Goal: Information Seeking & Learning: Learn about a topic

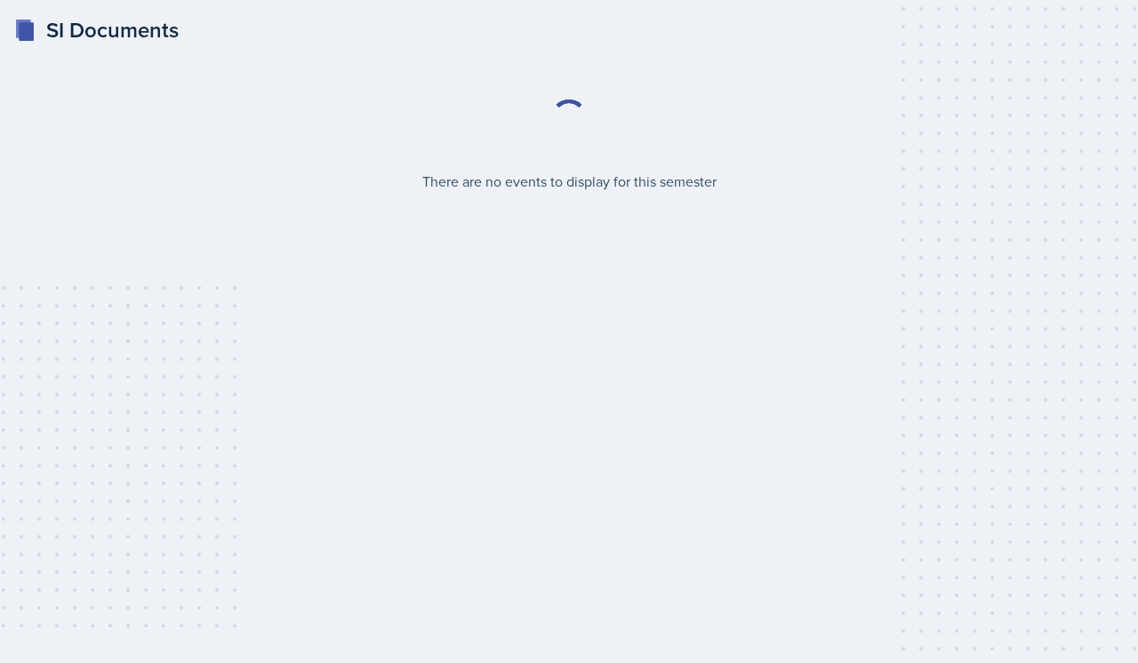
select select "2bed604d-1099-4043-b1bc-2365e8740244"
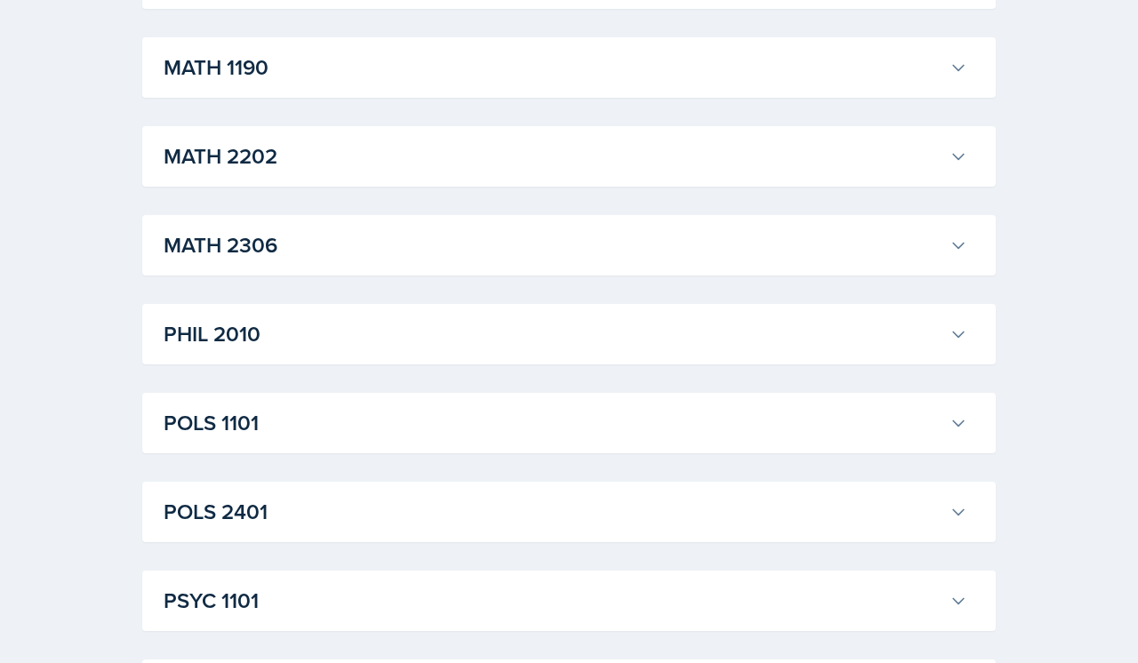
scroll to position [1777, 0]
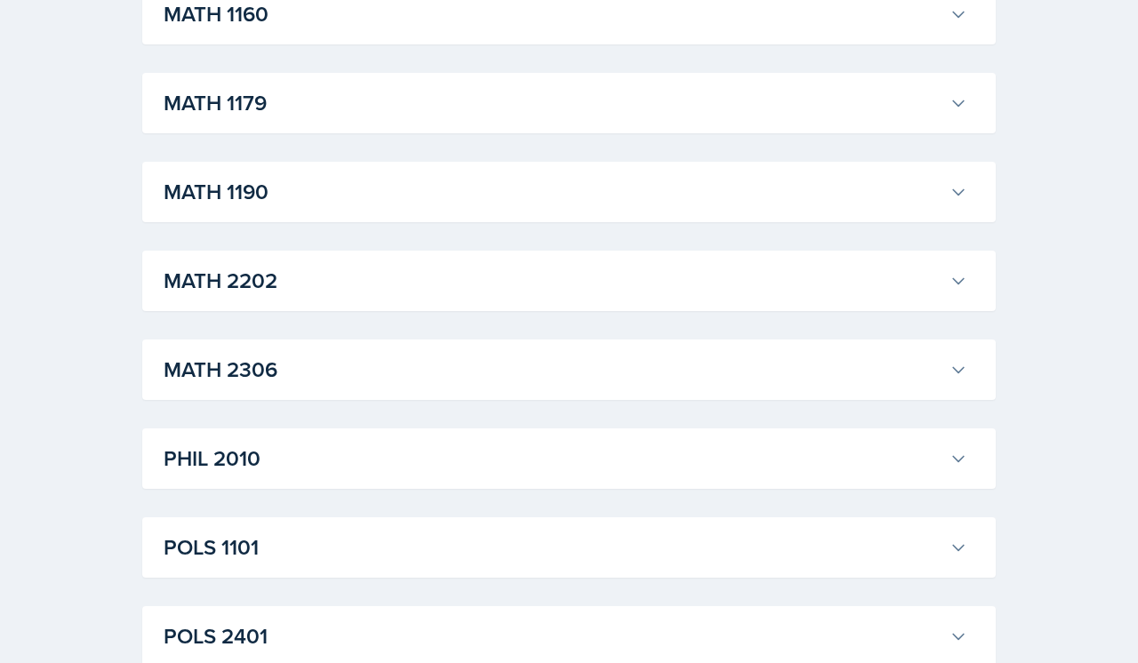
click at [532, 369] on h3 "MATH 2306" at bounding box center [553, 370] width 779 height 32
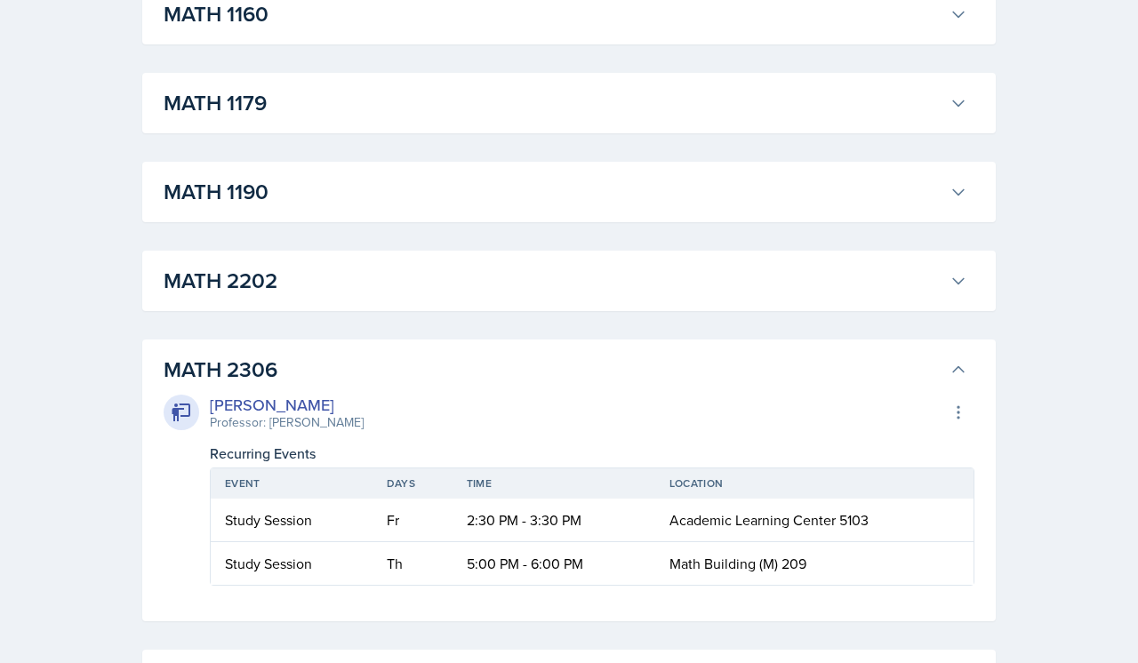
click at [532, 369] on h3 "MATH 2306" at bounding box center [553, 370] width 779 height 32
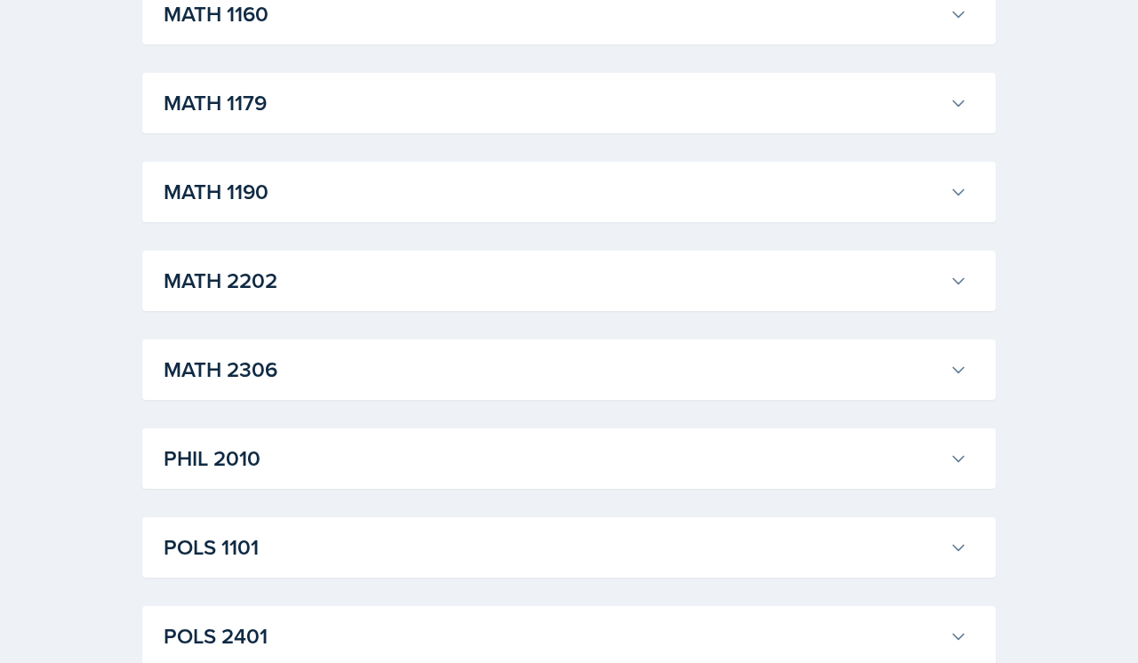
click at [532, 369] on h3 "MATH 2306" at bounding box center [553, 370] width 779 height 32
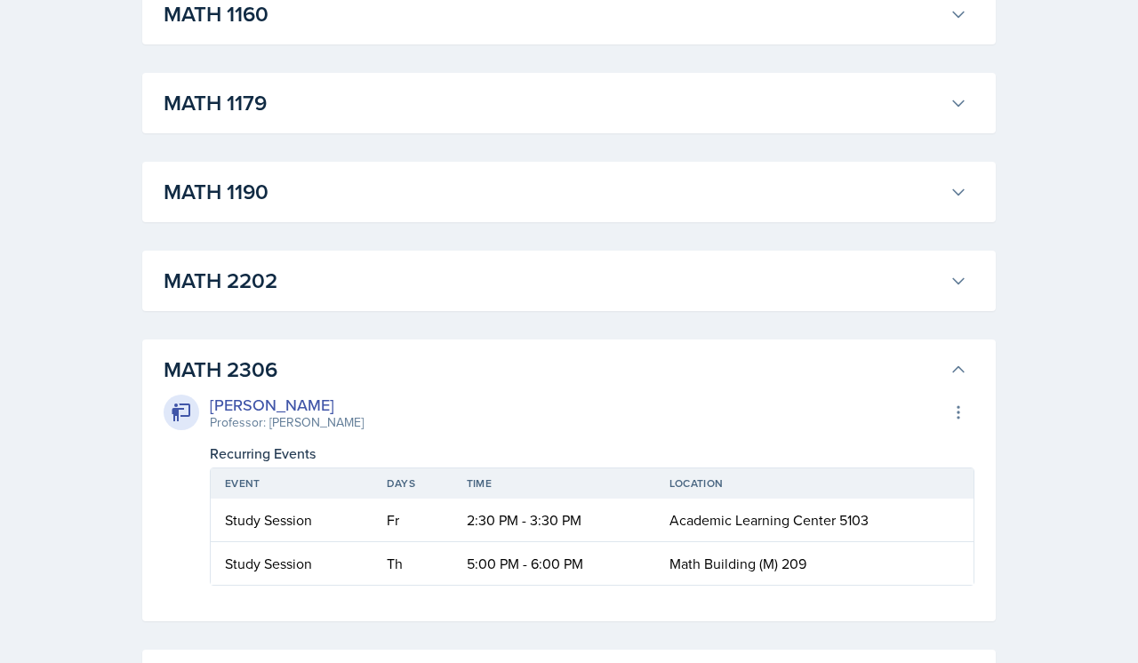
click at [532, 369] on h3 "MATH 2306" at bounding box center [553, 370] width 779 height 32
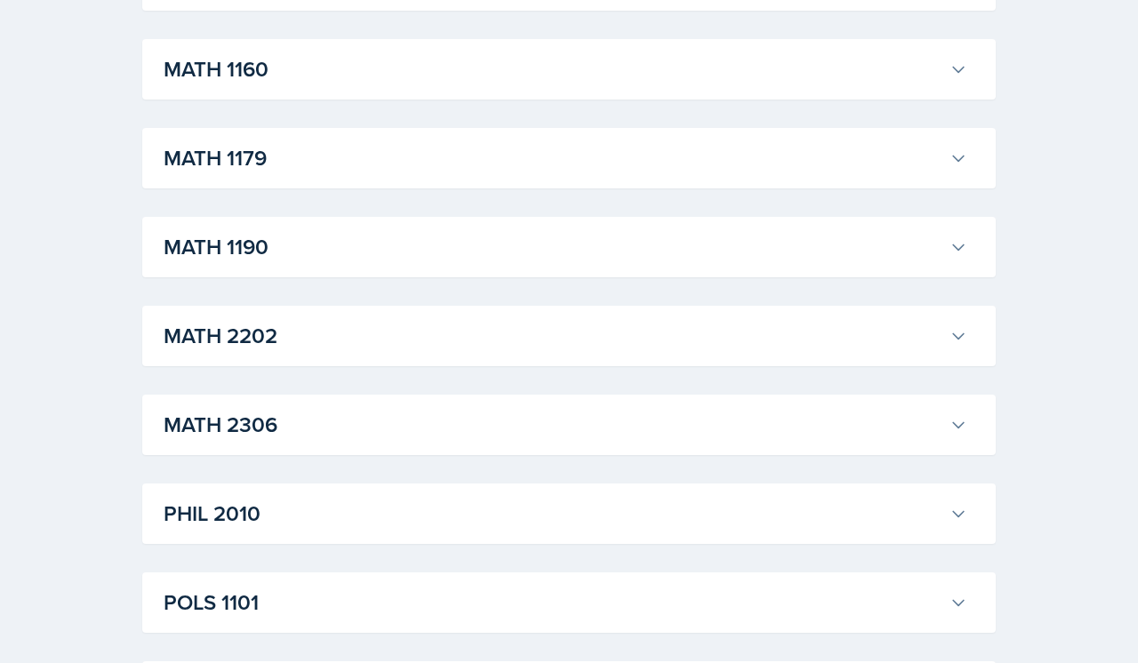
scroll to position [1684, 0]
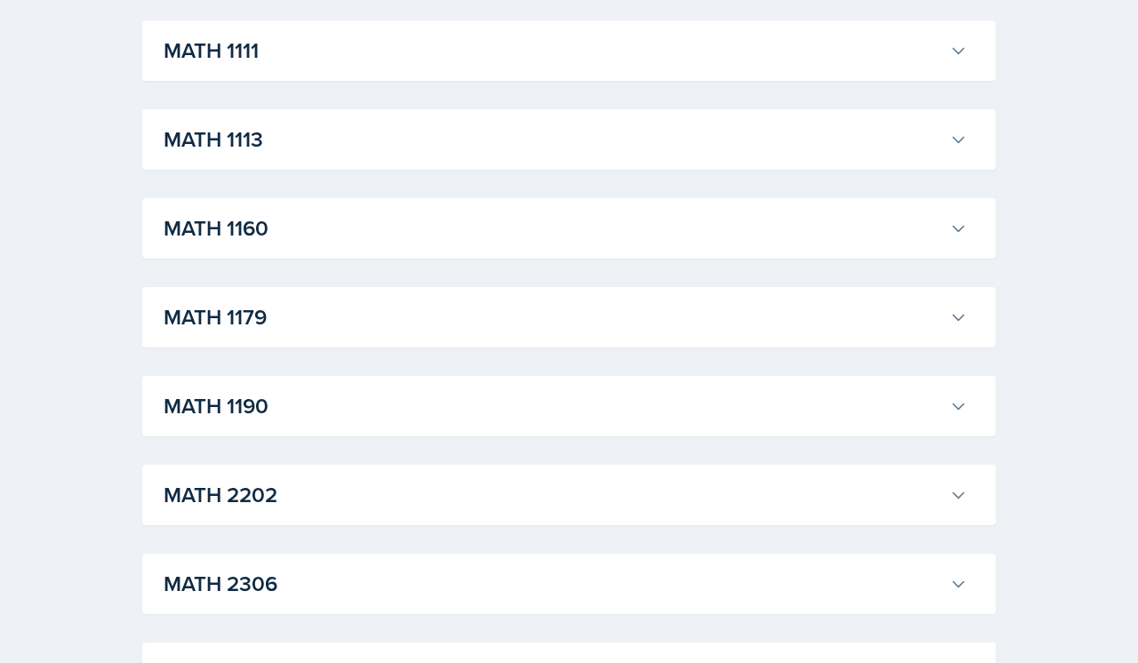
click at [458, 584] on h3 "MATH 2306" at bounding box center [553, 584] width 779 height 32
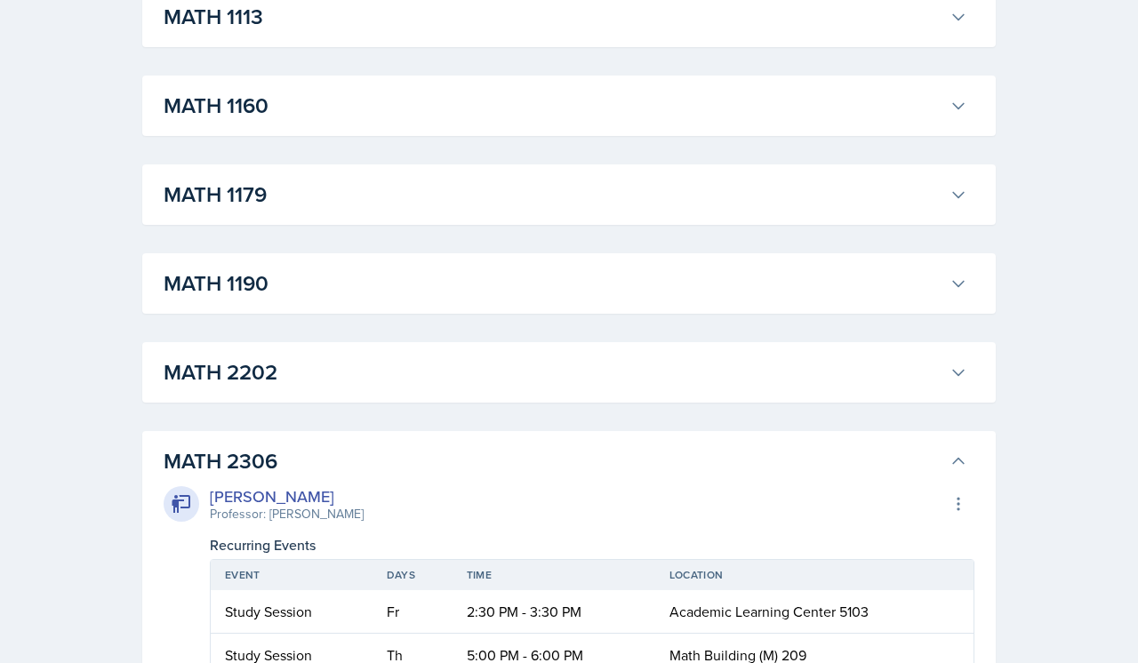
scroll to position [1785, 0]
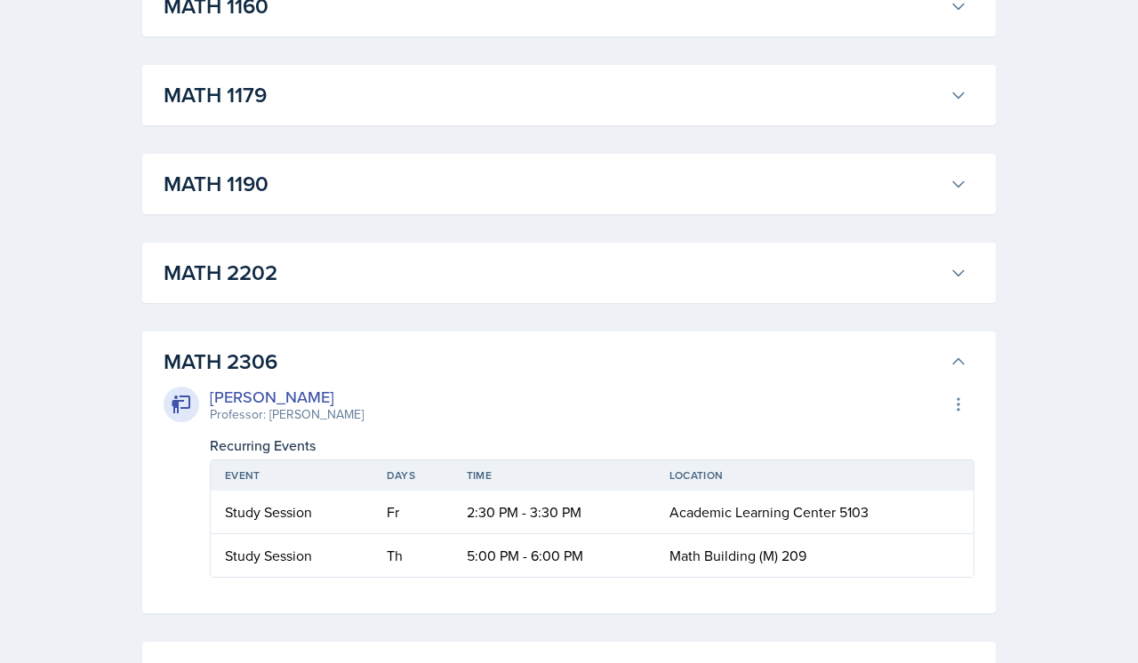
click at [638, 367] on h3 "MATH 2306" at bounding box center [553, 362] width 779 height 32
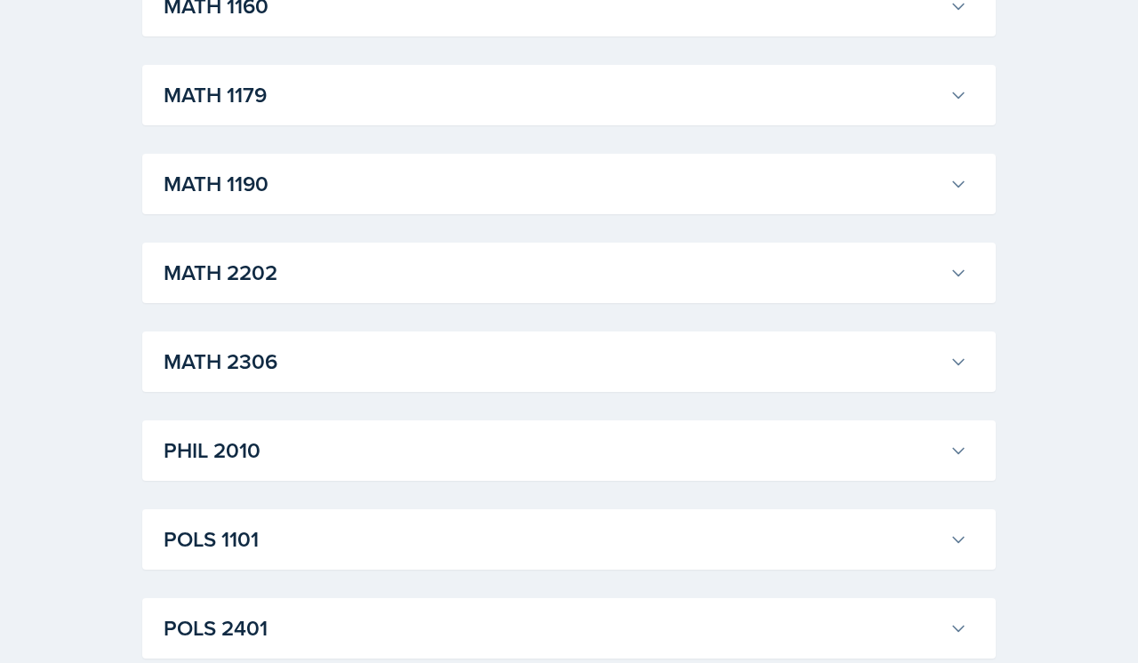
click at [638, 367] on h3 "MATH 2306" at bounding box center [553, 362] width 779 height 32
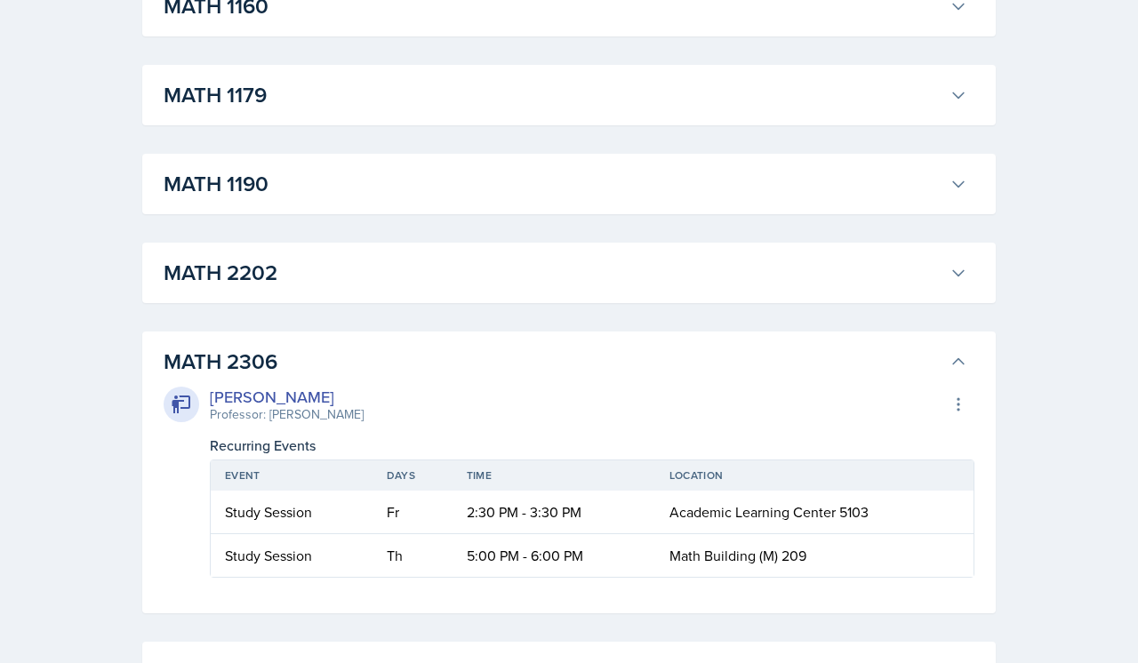
click at [638, 367] on h3 "MATH 2306" at bounding box center [553, 362] width 779 height 32
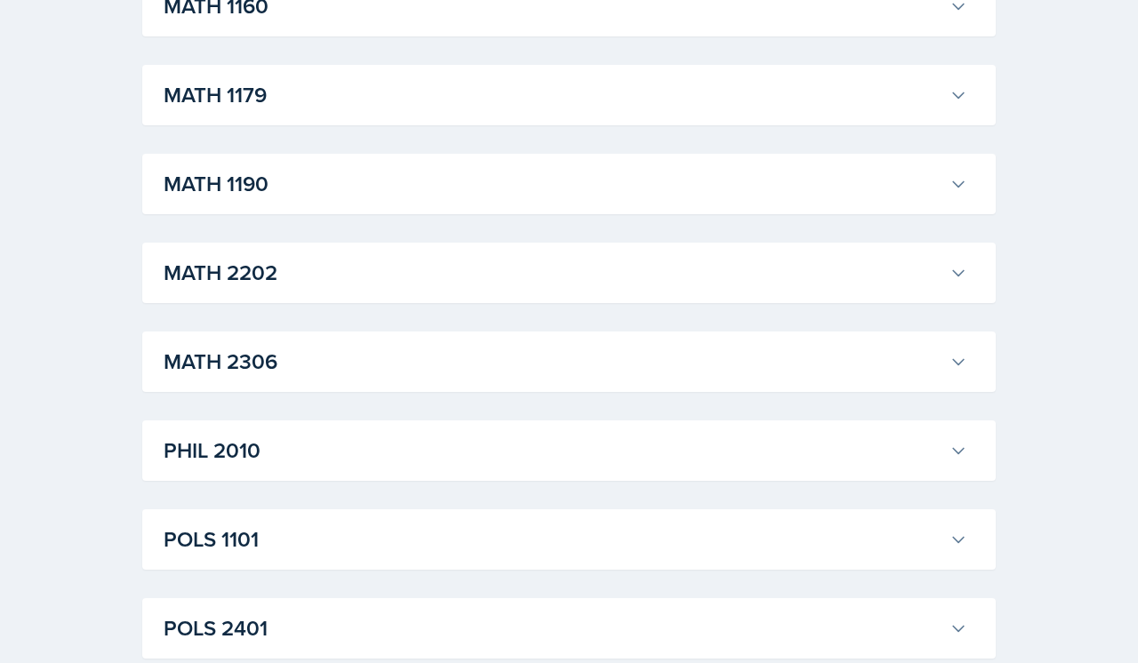
click at [638, 367] on h3 "MATH 2306" at bounding box center [553, 362] width 779 height 32
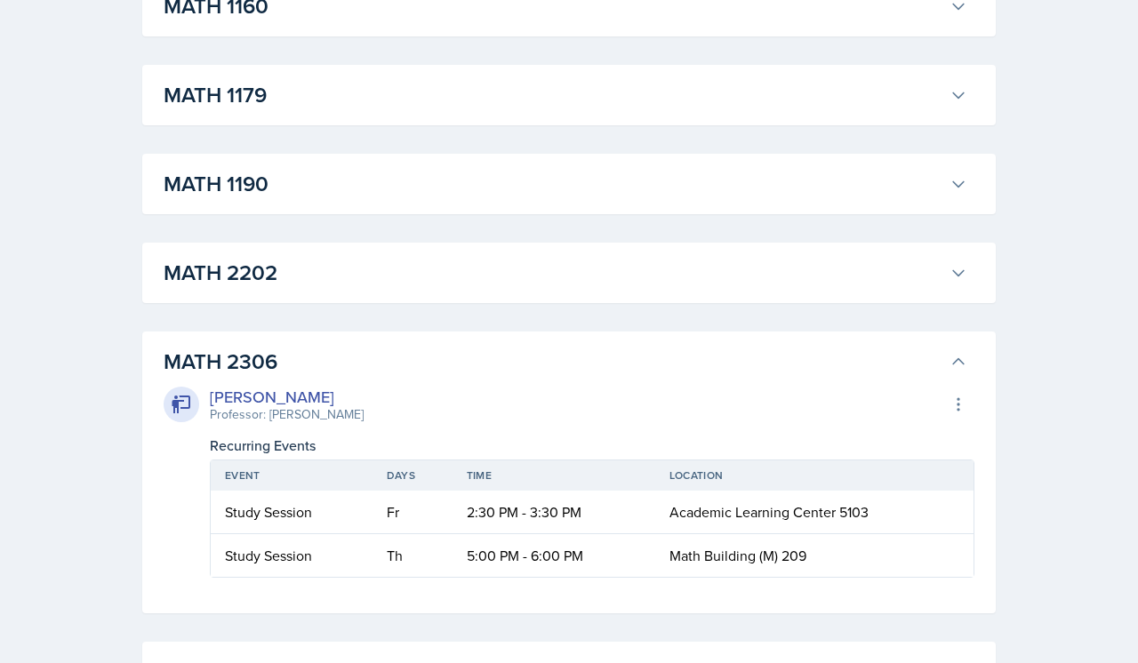
click at [638, 367] on h3 "MATH 2306" at bounding box center [553, 362] width 779 height 32
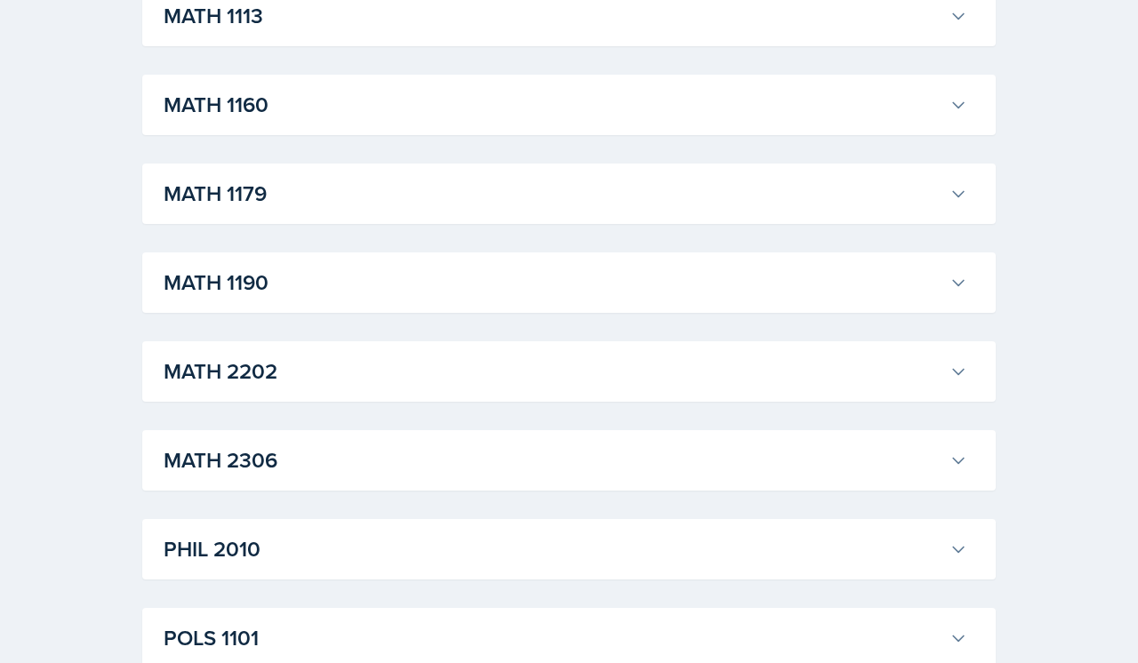
scroll to position [1463, 0]
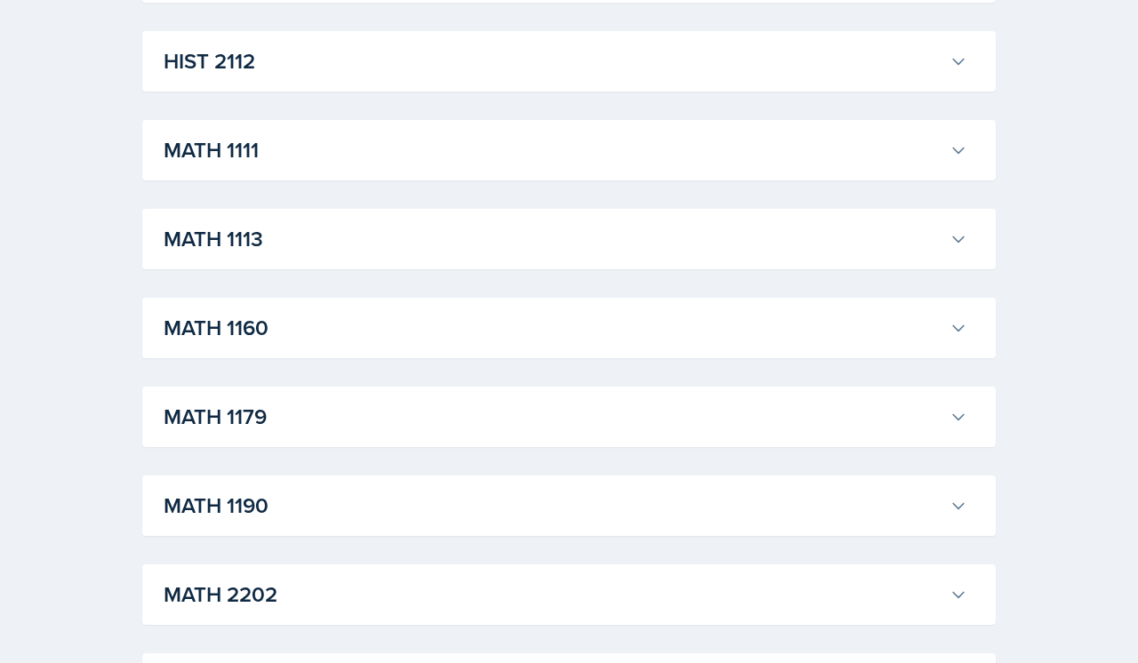
click at [517, 507] on h3 "MATH 1190" at bounding box center [553, 506] width 779 height 32
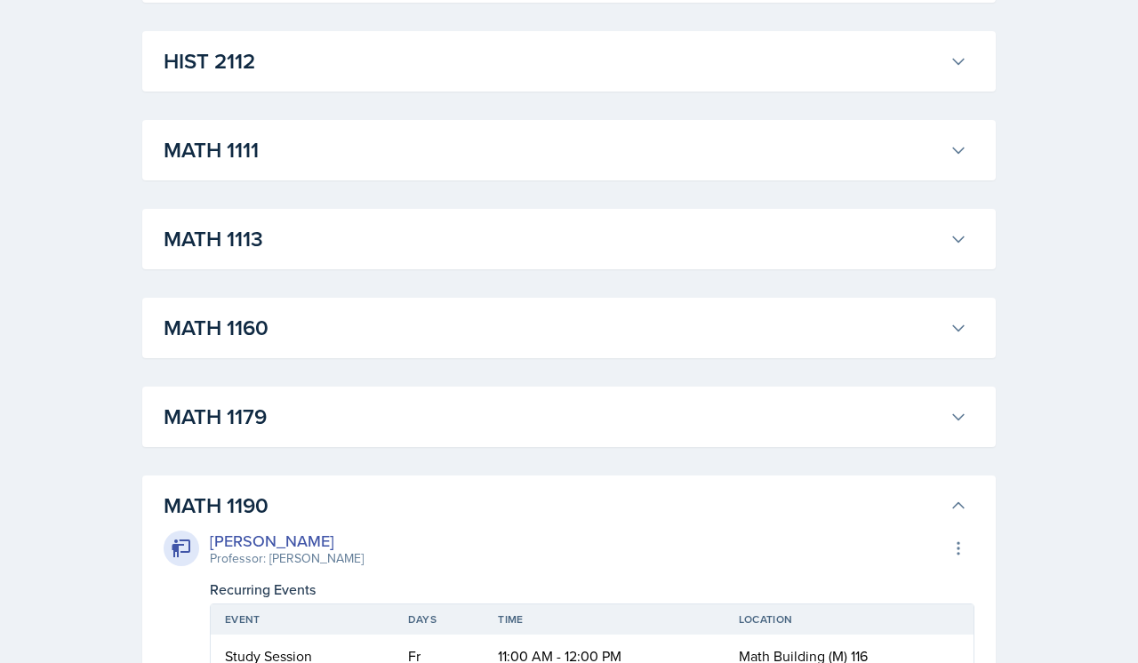
click at [517, 507] on h3 "MATH 1190" at bounding box center [553, 506] width 779 height 32
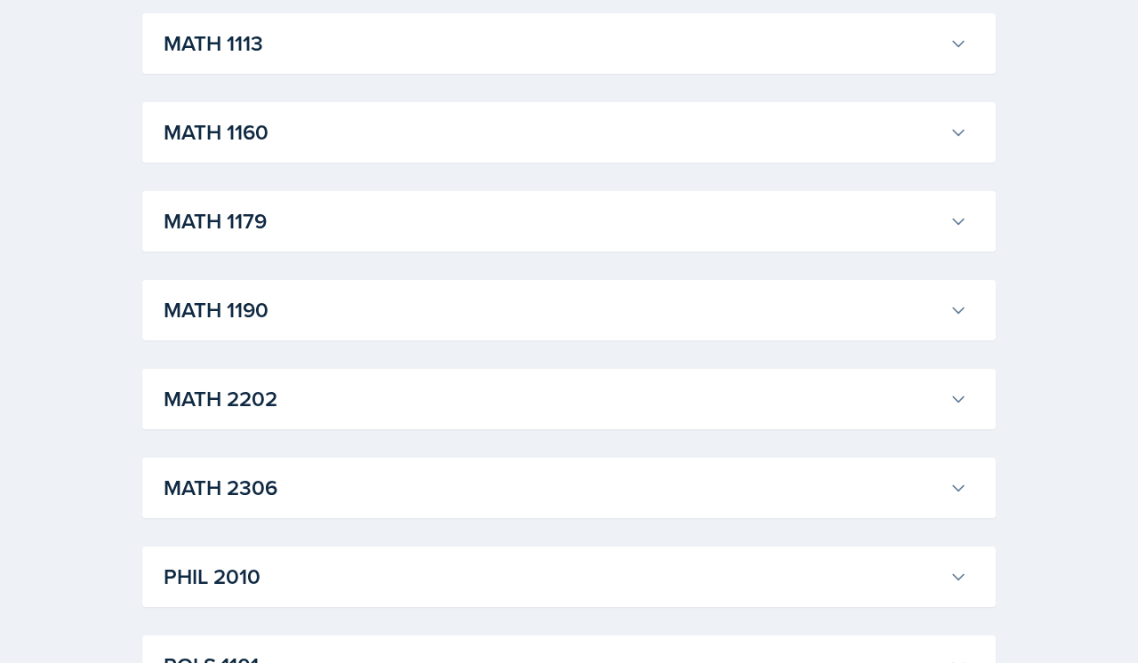
scroll to position [1692, 0]
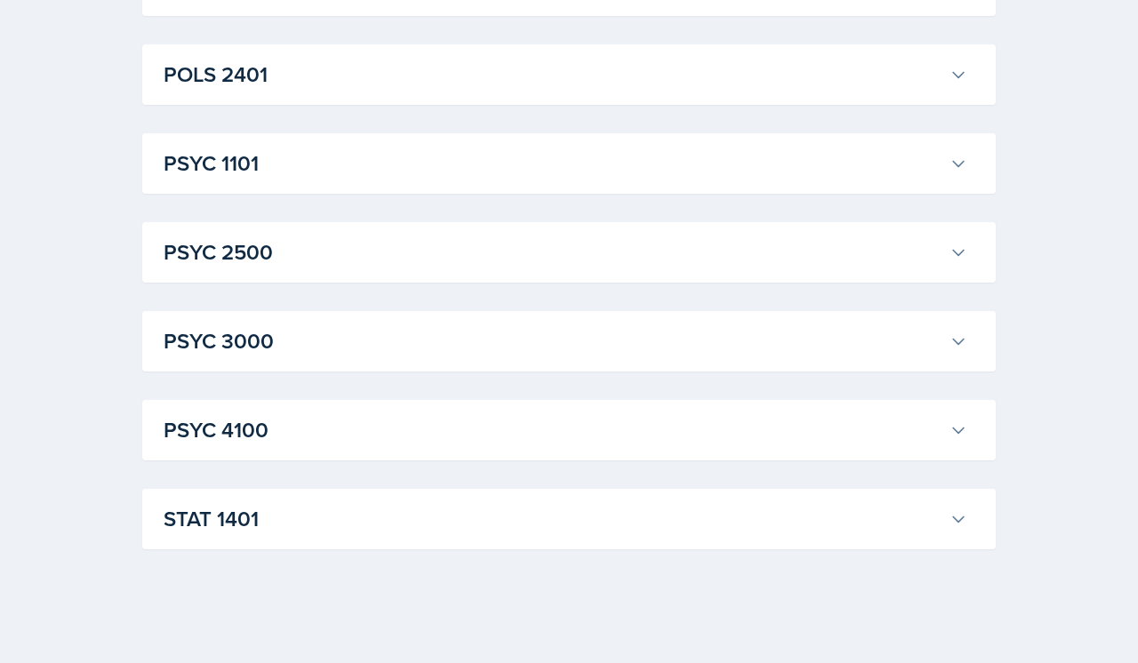
click at [295, 535] on h3 "STAT 1401" at bounding box center [553, 519] width 779 height 32
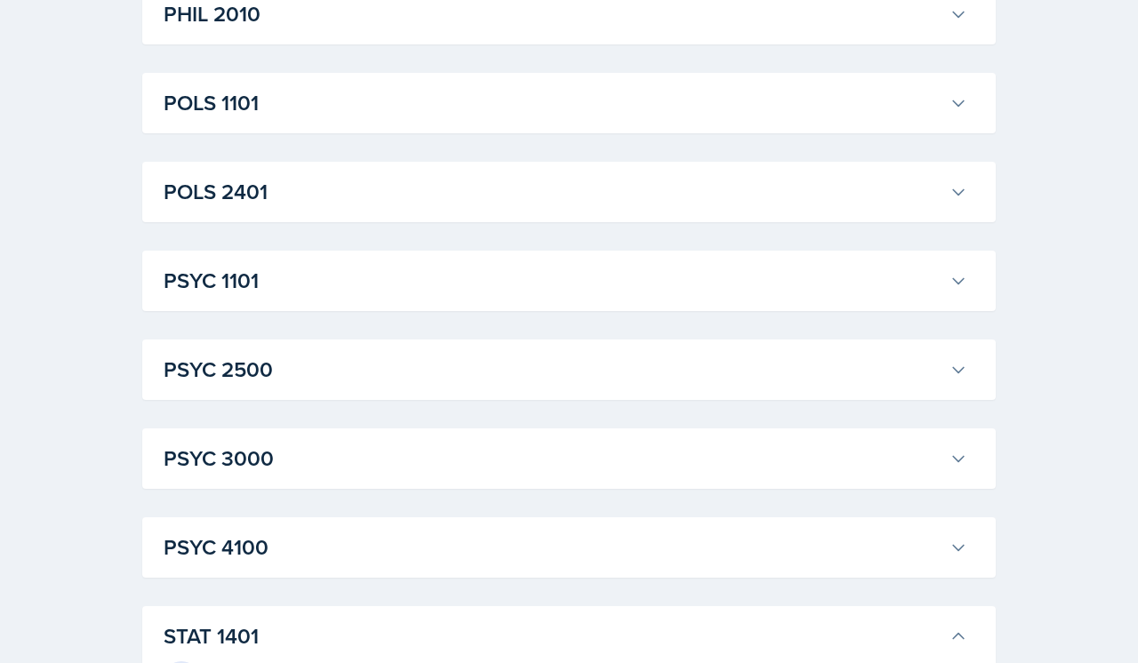
scroll to position [2280, 0]
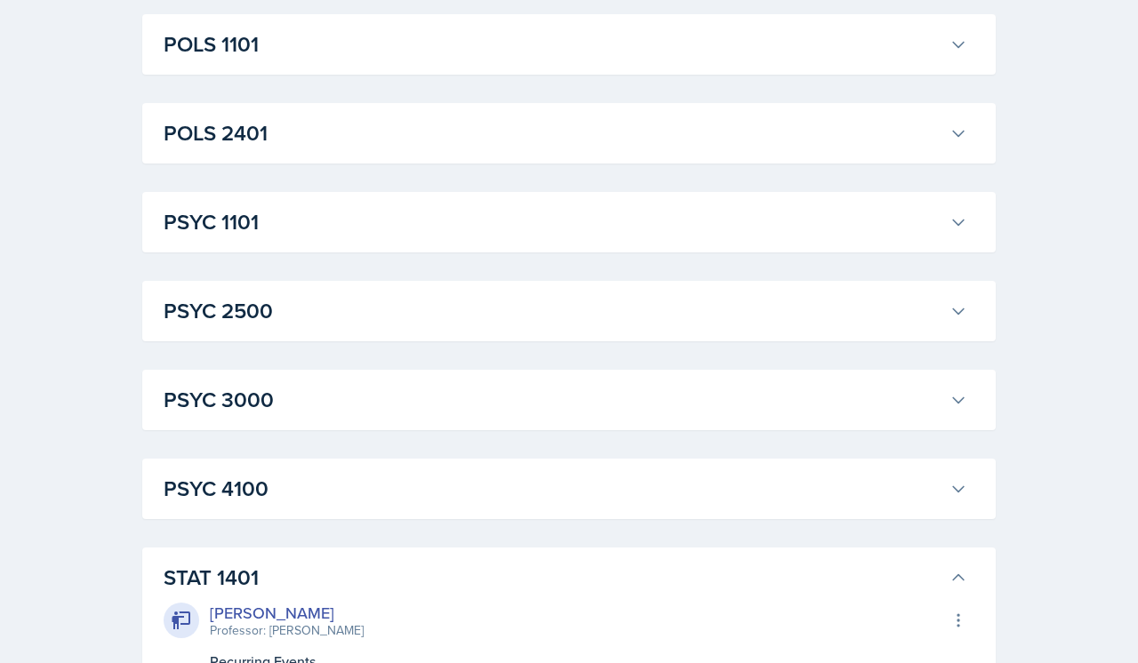
click at [249, 585] on h3 "STAT 1401" at bounding box center [553, 578] width 779 height 32
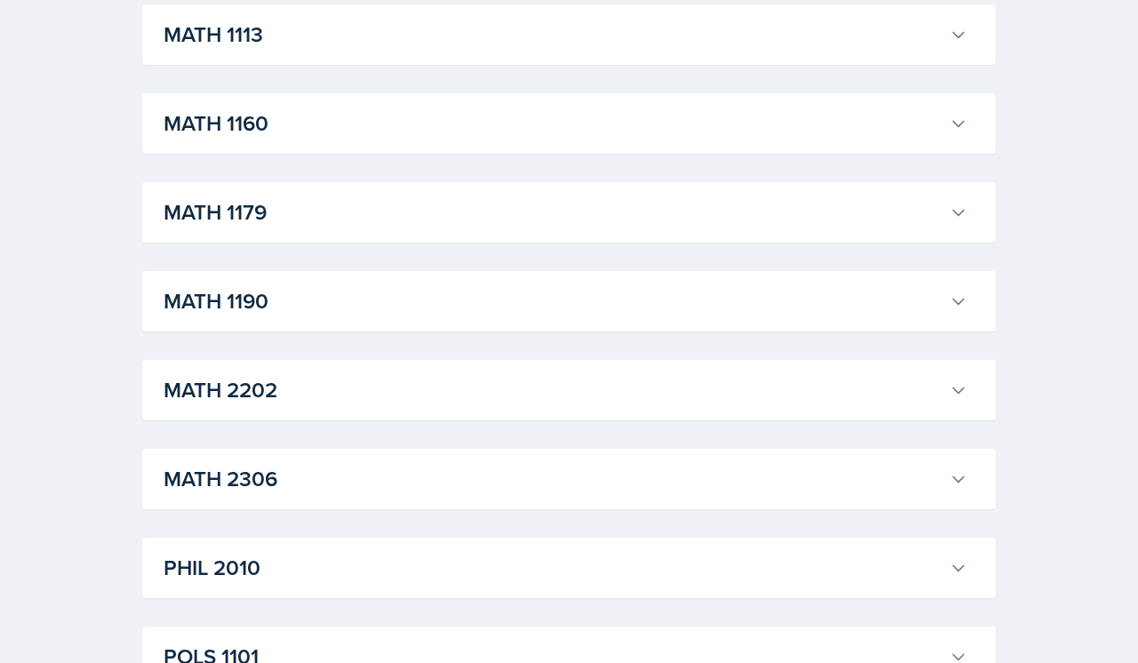
scroll to position [1800, 0]
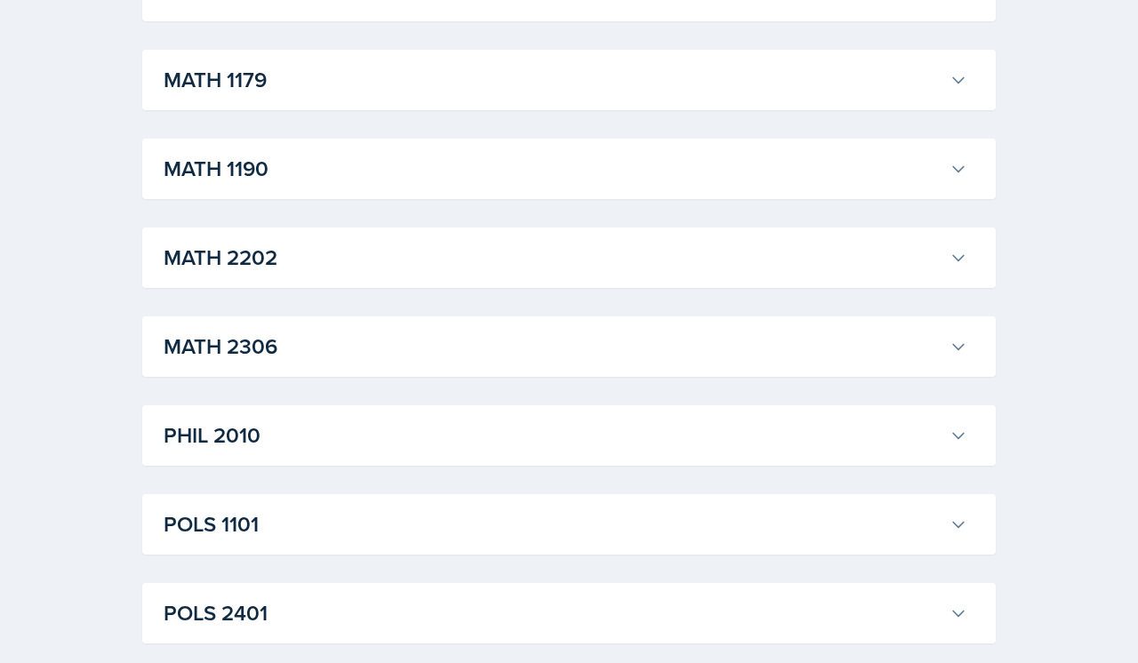
click at [380, 338] on h3 "MATH 2306" at bounding box center [553, 347] width 779 height 32
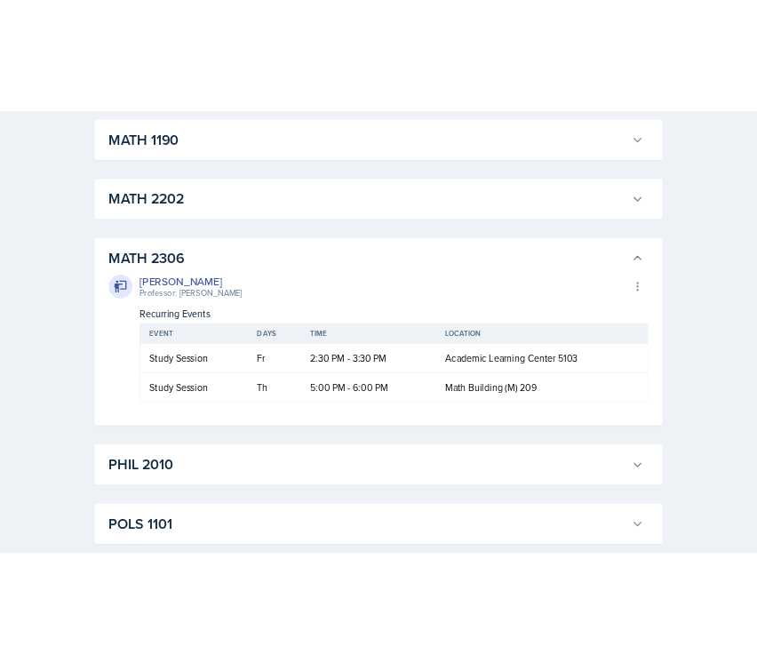
scroll to position [2040, 0]
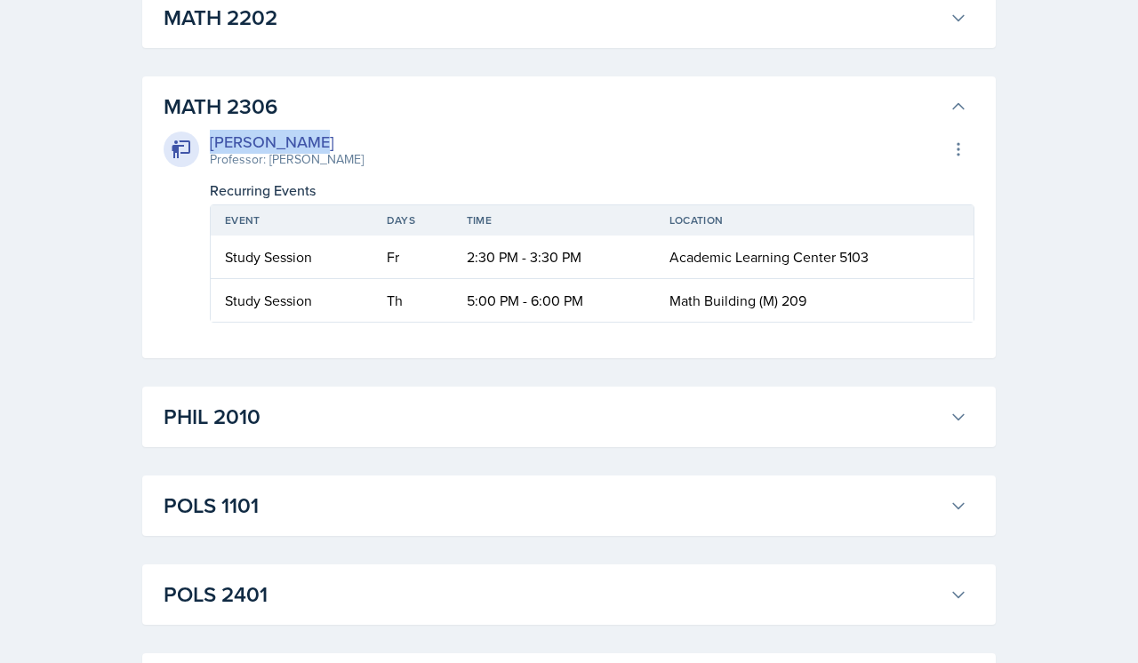
drag, startPoint x: 300, startPoint y: 140, endPoint x: 206, endPoint y: 143, distance: 94.3
click at [206, 143] on div "[PERSON_NAME] Professor: [PERSON_NAME]" at bounding box center [264, 149] width 200 height 39
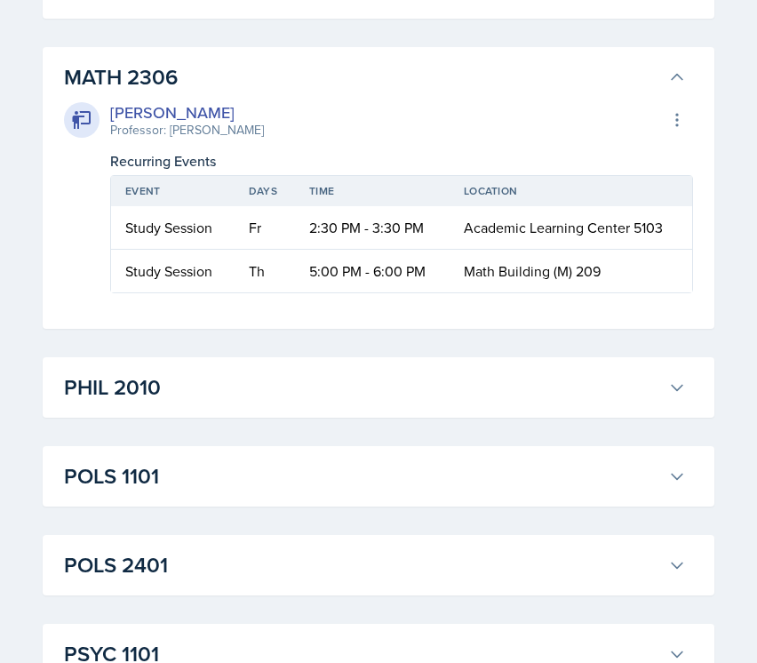
click at [436, 213] on td "2:30 PM - 3:30 PM" at bounding box center [372, 228] width 155 height 44
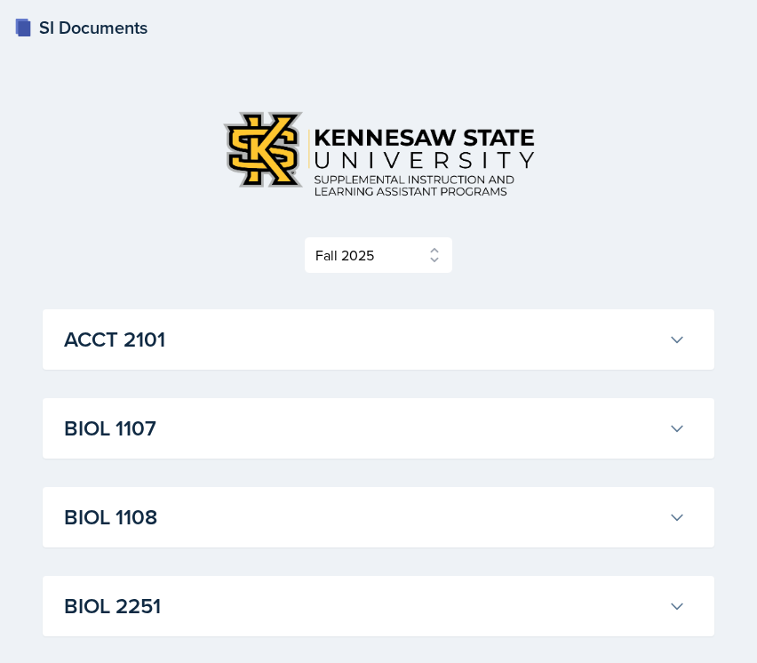
scroll to position [0, 0]
